Goal: Find contact information: Find contact information

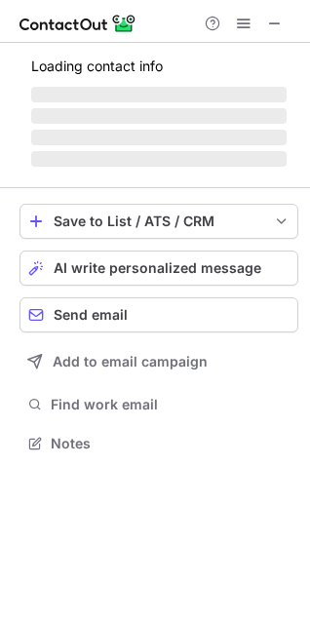
scroll to position [473, 310]
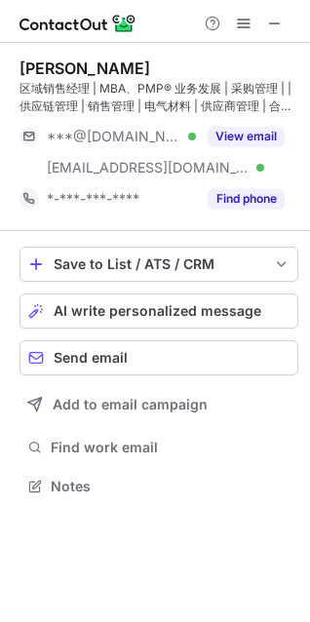
scroll to position [473, 310]
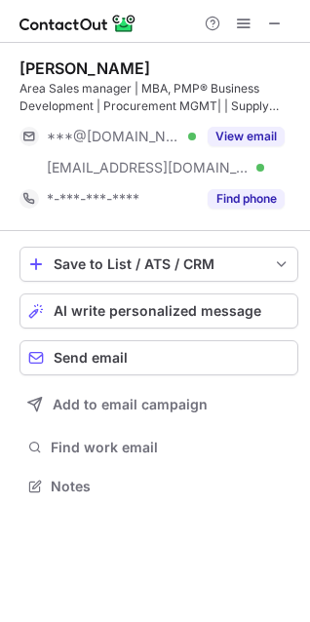
scroll to position [473, 310]
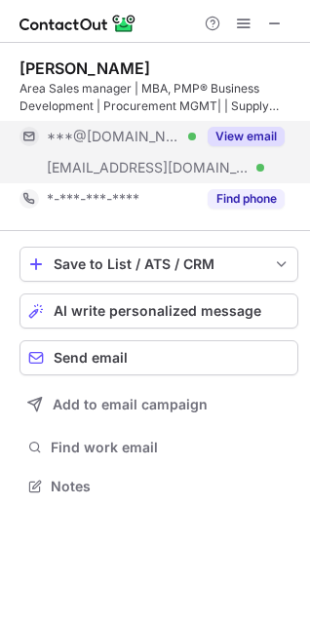
click at [233, 145] on button "View email" at bounding box center [246, 137] width 77 height 20
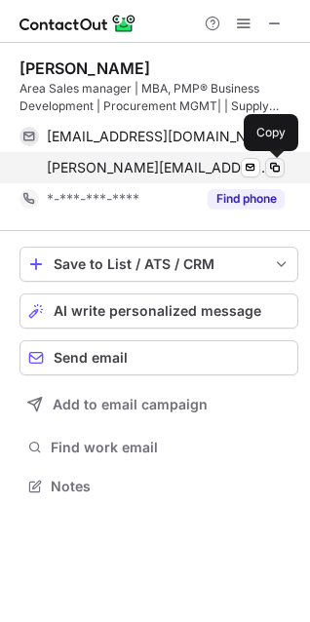
click at [272, 167] on span at bounding box center [275, 168] width 16 height 16
